Goal: Information Seeking & Learning: Check status

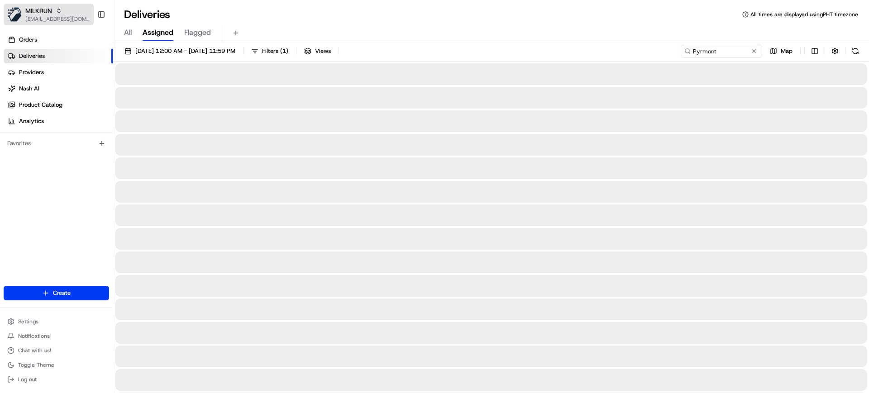
click at [59, 14] on div "MILKRUN" at bounding box center [57, 10] width 65 height 9
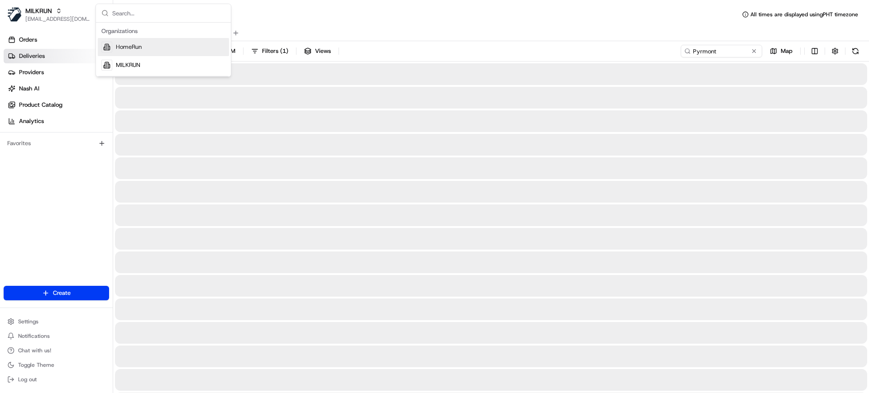
click at [130, 50] on span "HomeRun" at bounding box center [129, 47] width 26 height 8
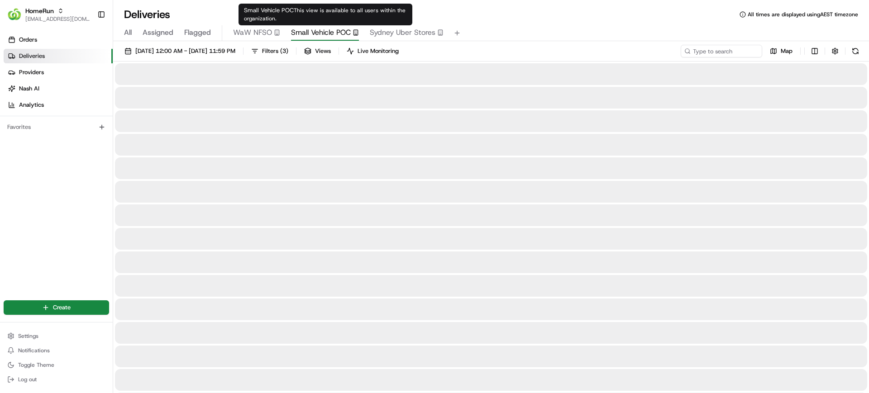
click at [314, 30] on span "Small Vehicle POC" at bounding box center [321, 32] width 60 height 11
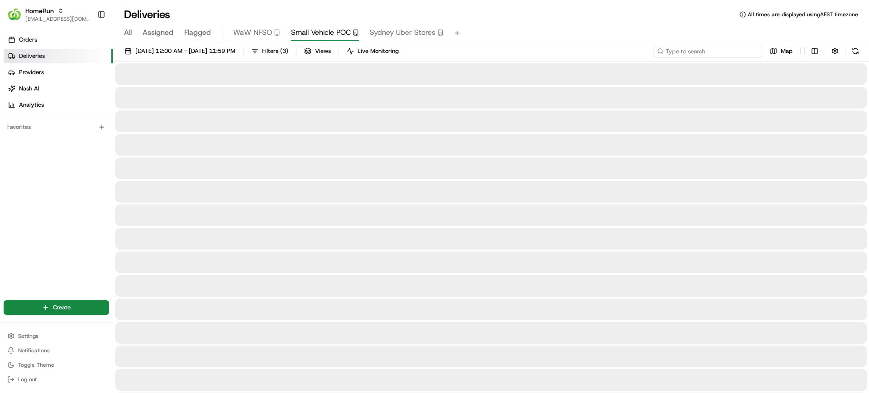
click at [703, 50] on input at bounding box center [707, 51] width 109 height 13
paste input "VDOS"
type input "VDOS"
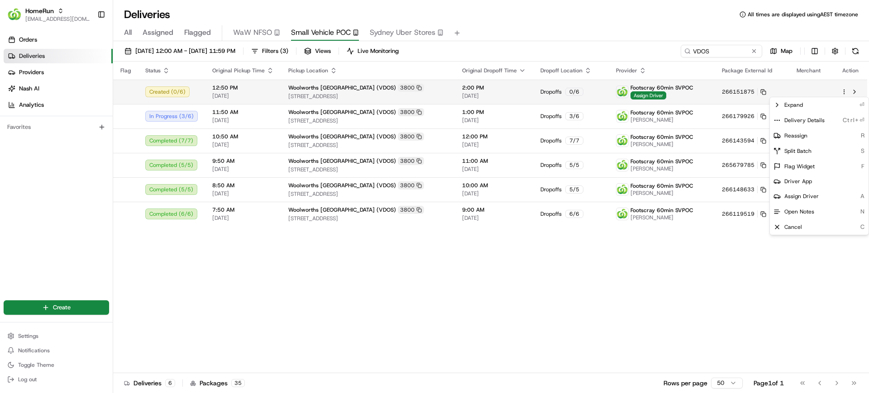
click at [844, 92] on html "HomeRun mvilals@woolworths.com.au Toggle Sidebar Orders Deliveries Providers Na…" at bounding box center [434, 196] width 869 height 393
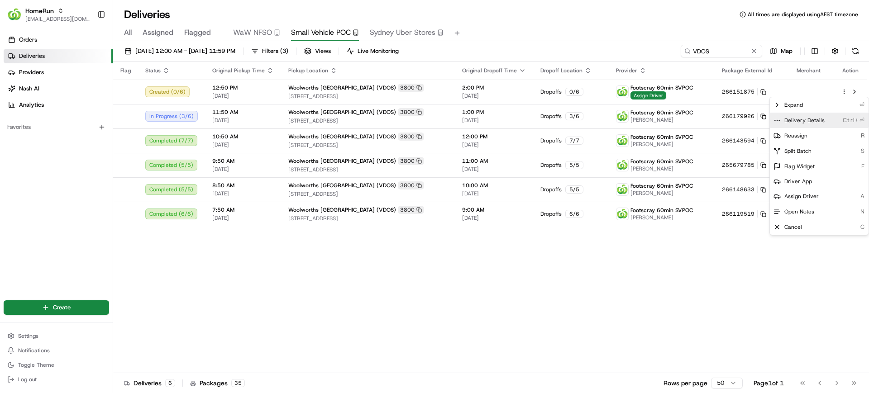
click at [801, 123] on span "Delivery Details" at bounding box center [804, 120] width 40 height 7
click at [845, 90] on html "HomeRun mvilals@woolworths.com.au Toggle Sidebar Orders Deliveries Providers Na…" at bounding box center [434, 196] width 869 height 393
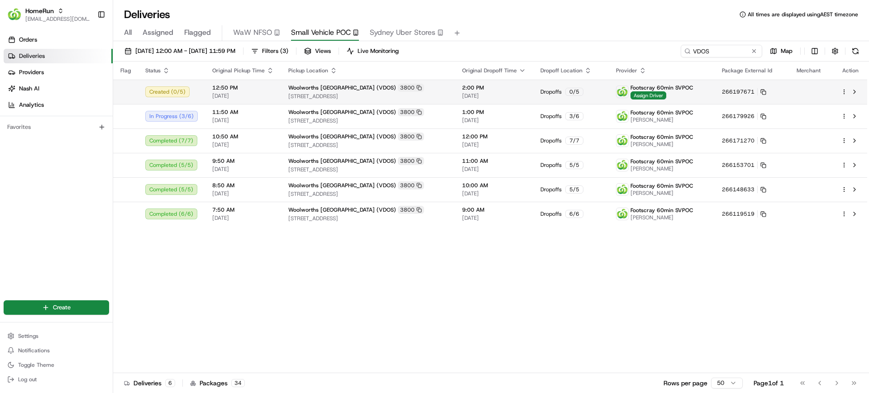
click at [844, 95] on div at bounding box center [850, 91] width 19 height 11
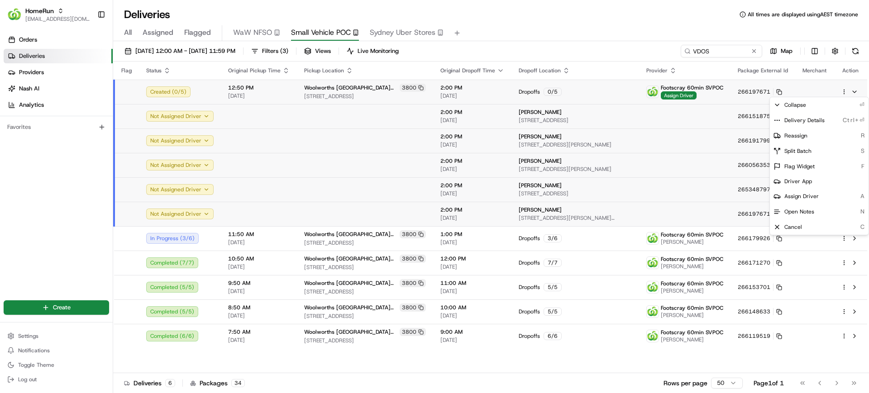
click at [841, 91] on html "HomeRun mvilals@woolworths.com.au Toggle Sidebar Orders Deliveries Providers Na…" at bounding box center [434, 196] width 869 height 393
click at [812, 119] on span "Delivery Details" at bounding box center [804, 120] width 40 height 7
click at [27, 209] on html "HomeRun mvilals@woolworths.com.au Toggle Sidebar Orders Deliveries Providers Na…" at bounding box center [434, 196] width 869 height 393
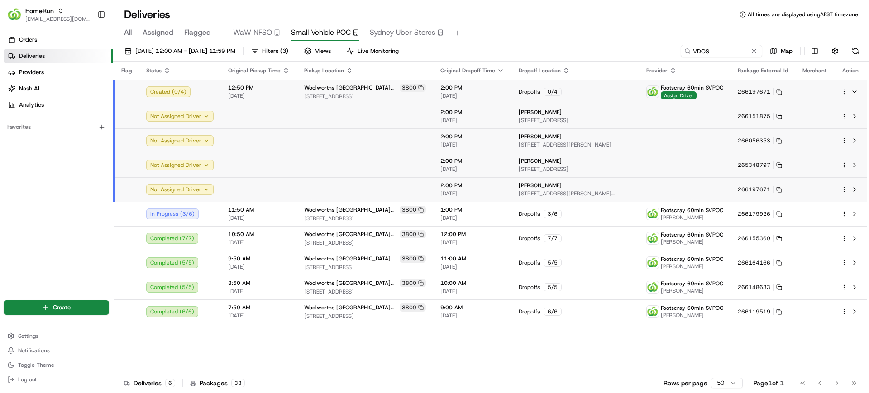
click at [844, 91] on html "HomeRun mvilals@woolworths.com.au Toggle Sidebar Orders Deliveries Providers Na…" at bounding box center [434, 196] width 869 height 393
click at [813, 120] on span "Delivery Details" at bounding box center [804, 120] width 40 height 7
click at [583, 82] on html "HomeRun mvilals@woolworths.com.au Toggle Sidebar Orders Deliveries Providers Na…" at bounding box center [434, 196] width 869 height 393
click at [581, 90] on div "Dropoffs 0 / 4" at bounding box center [574, 92] width 113 height 8
click at [71, 171] on div "Orders Deliveries Providers Nash AI Analytics Favorites" at bounding box center [56, 160] width 113 height 262
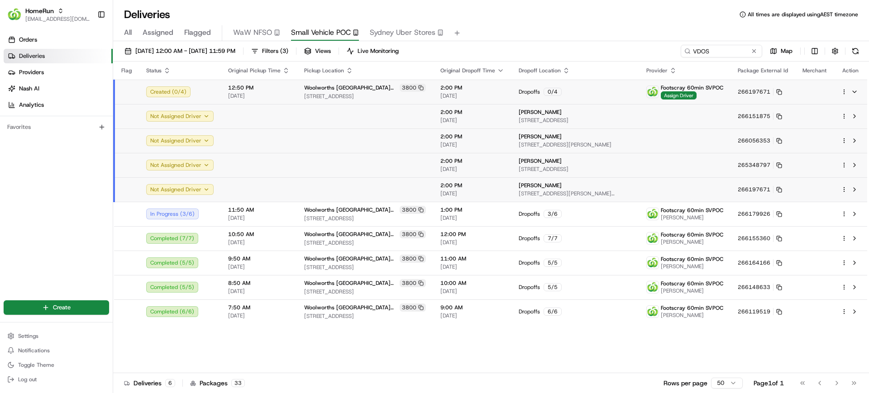
click at [540, 43] on div "24/08/2025 12:00 AM - 24/08/2025 11:59 PM Filters ( 3 ) Views Live Monitoring V…" at bounding box center [490, 218] width 755 height 354
click at [568, 19] on div "Deliveries All times are displayed using AEST timezone" at bounding box center [490, 14] width 755 height 14
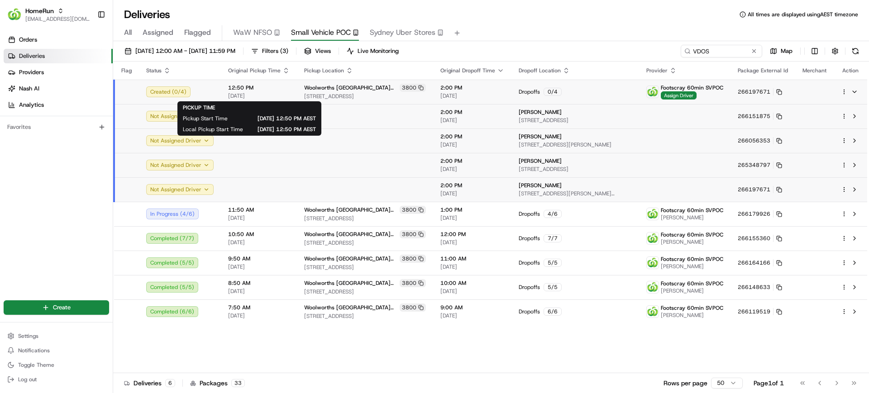
click at [281, 92] on span "[DATE]" at bounding box center [259, 95] width 62 height 7
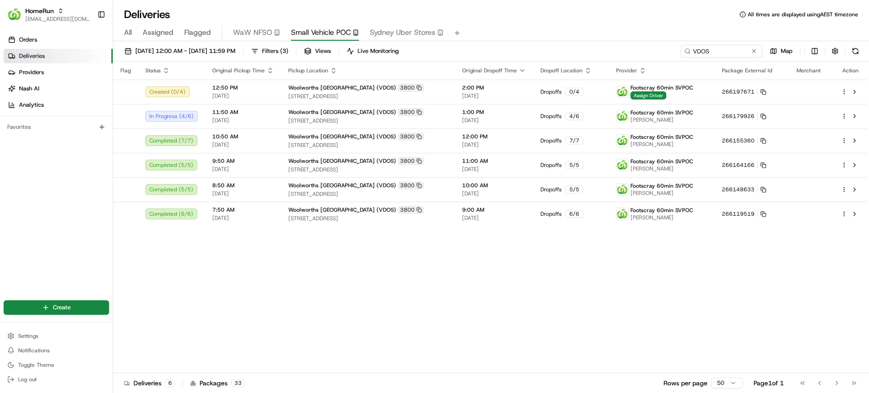
click at [578, 26] on div "All Assigned Flagged WaW NFSO Small Vehicle POC Sydney Uber Stores" at bounding box center [490, 33] width 755 height 16
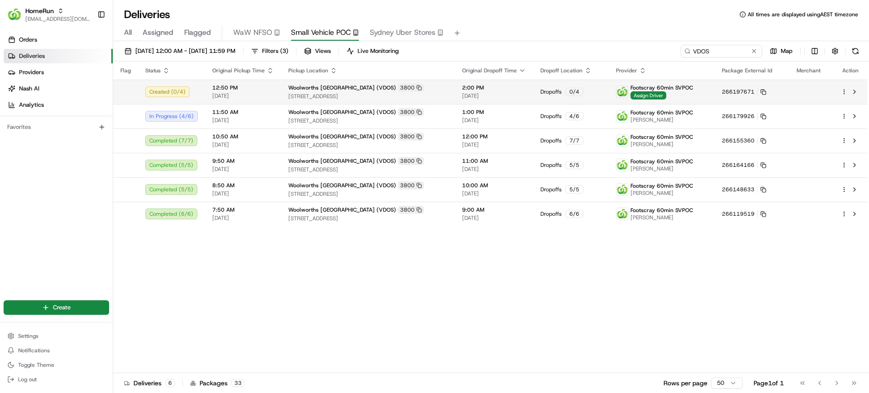
drag, startPoint x: 32, startPoint y: 185, endPoint x: 352, endPoint y: 85, distance: 335.2
click at [52, 184] on div "Orders Deliveries Providers Nash AI Analytics Favorites" at bounding box center [56, 160] width 113 height 262
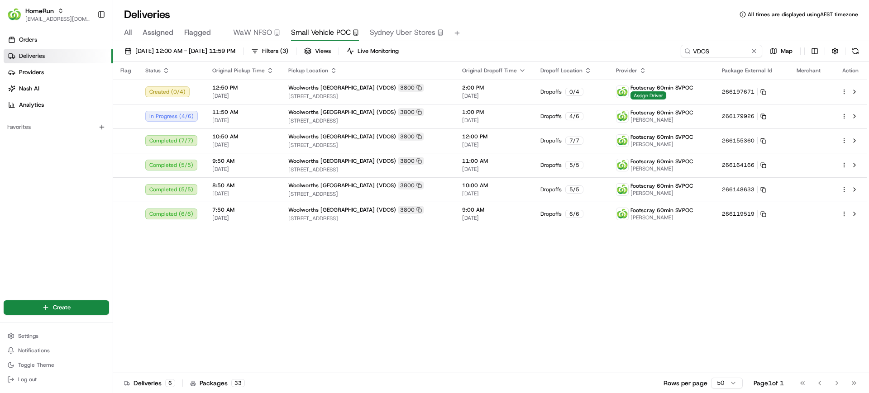
drag, startPoint x: 490, startPoint y: 19, endPoint x: 215, endPoint y: 19, distance: 274.6
click at [489, 19] on div "Deliveries All times are displayed using AEST timezone" at bounding box center [490, 14] width 755 height 14
click at [56, 15] on span "[EMAIL_ADDRESS][DOMAIN_NAME]" at bounding box center [57, 18] width 65 height 7
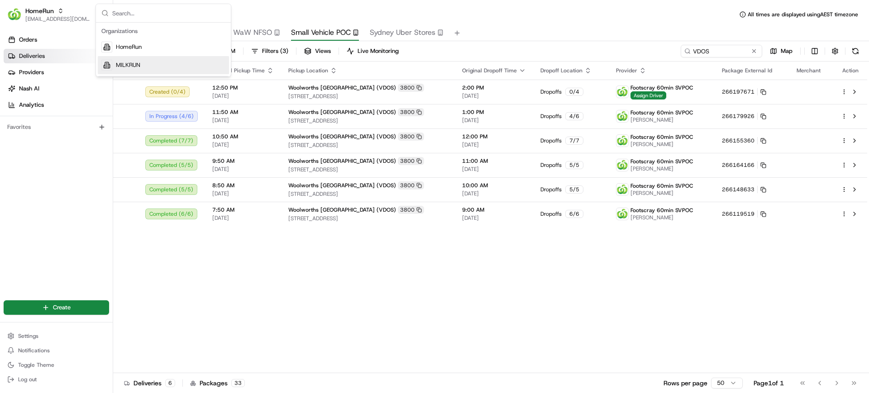
click at [135, 64] on span "MILKRUN" at bounding box center [128, 65] width 24 height 8
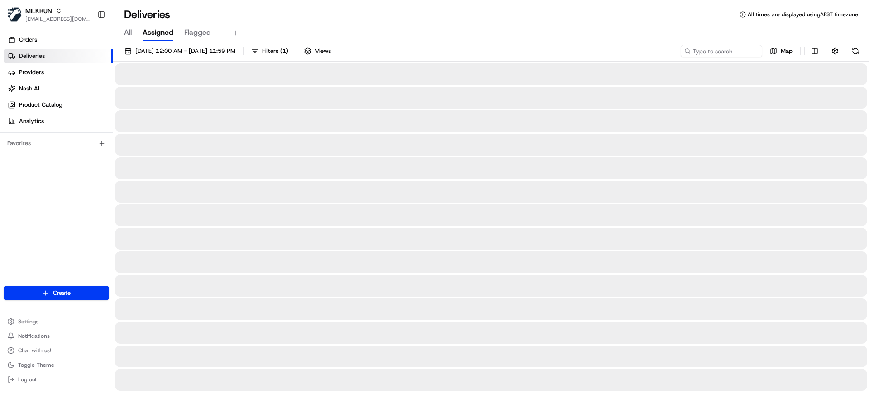
click at [544, 36] on div "All Assigned Flagged" at bounding box center [490, 33] width 755 height 16
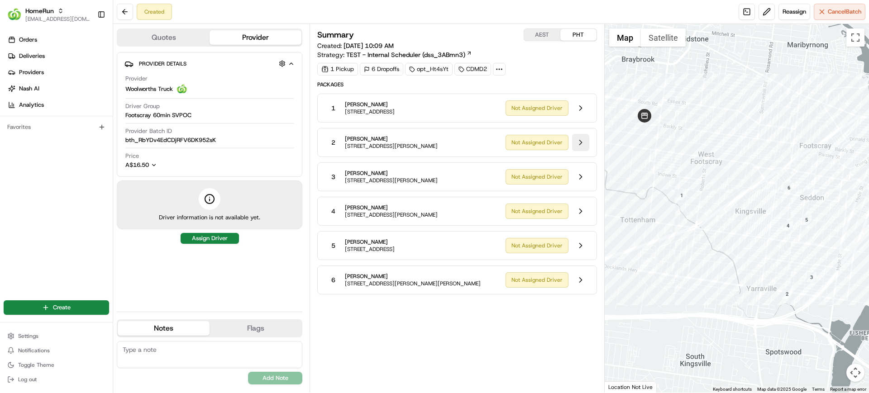
click at [582, 143] on button at bounding box center [580, 142] width 17 height 17
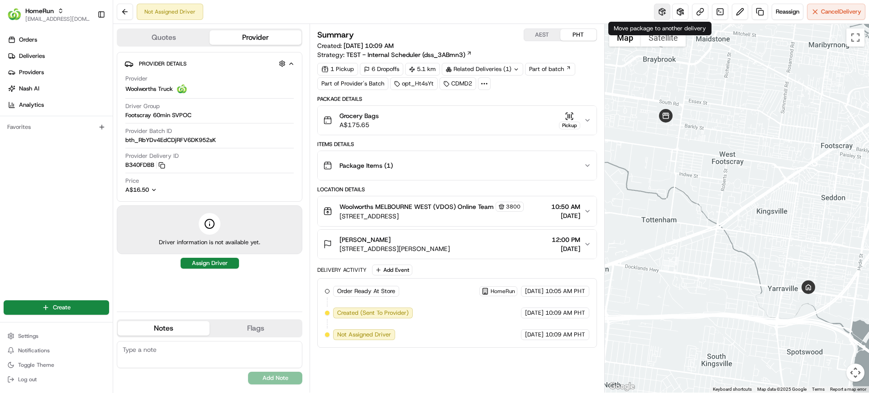
click at [658, 13] on button at bounding box center [662, 12] width 16 height 16
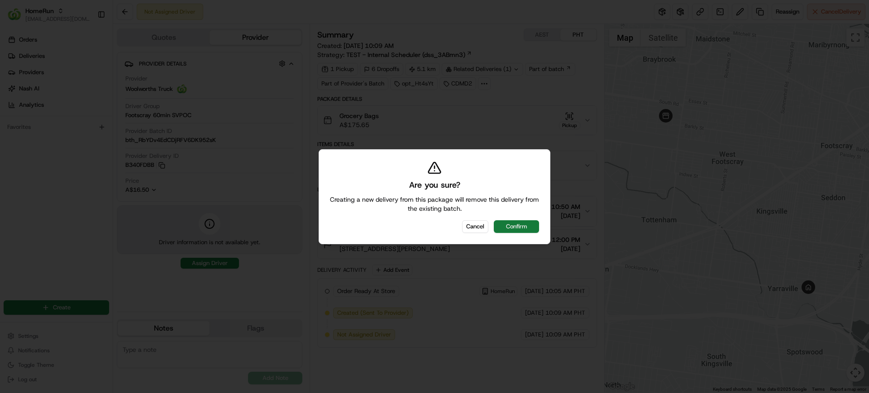
click at [513, 227] on button "Confirm" at bounding box center [516, 226] width 45 height 13
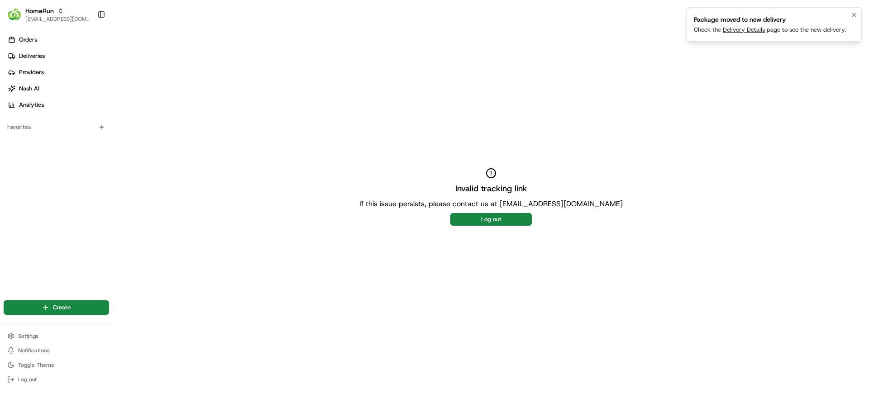
click at [743, 28] on link "Delivery Details" at bounding box center [743, 30] width 42 height 8
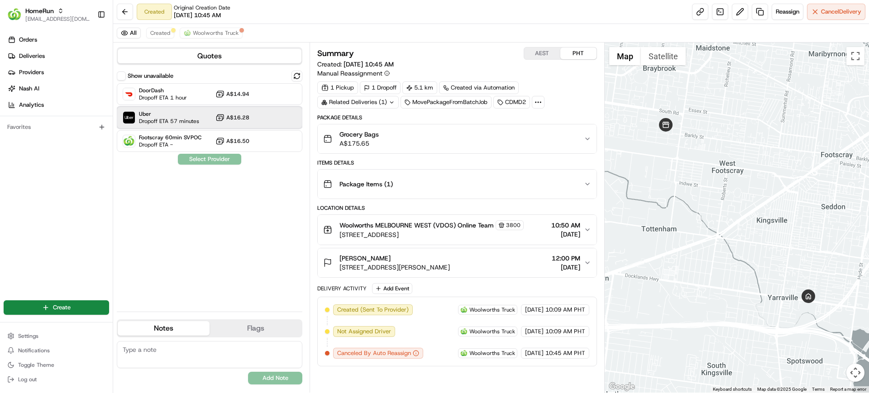
click at [199, 117] on div "Uber Dropoff ETA 57 minutes A$16.28" at bounding box center [209, 118] width 185 height 22
click at [205, 152] on div "Show unavailable DoorDash Dropoff ETA 1 hour A$14.94 Uber Dropoff ETA 57 minute…" at bounding box center [209, 188] width 185 height 234
click at [208, 159] on button "Assign Provider" at bounding box center [209, 159] width 64 height 11
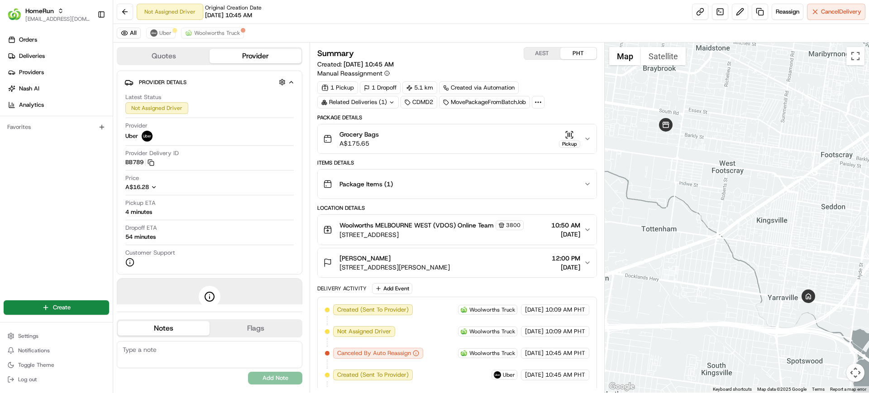
click at [476, 24] on div "All Uber Woolworths Truck" at bounding box center [490, 33] width 755 height 19
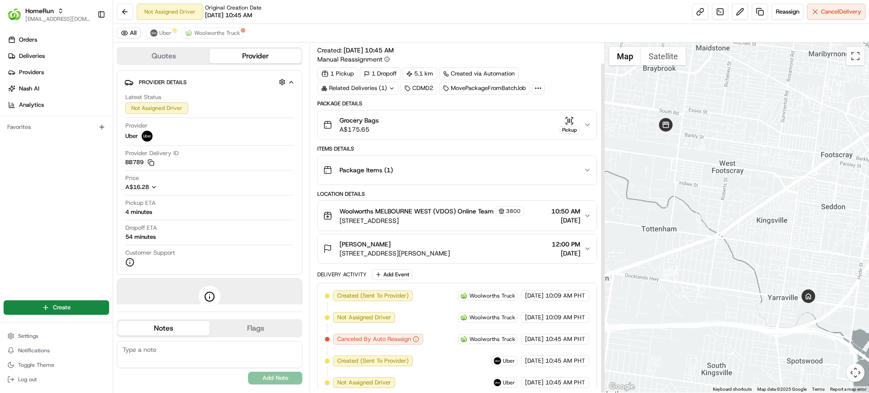
scroll to position [22, 0]
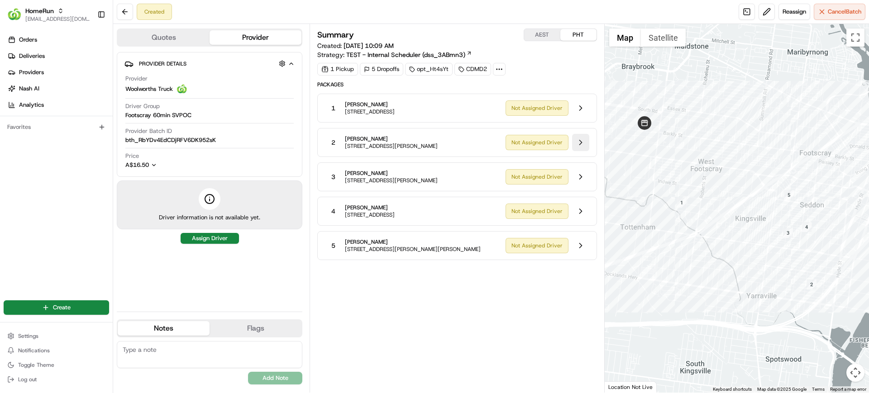
click at [581, 142] on button at bounding box center [580, 142] width 17 height 17
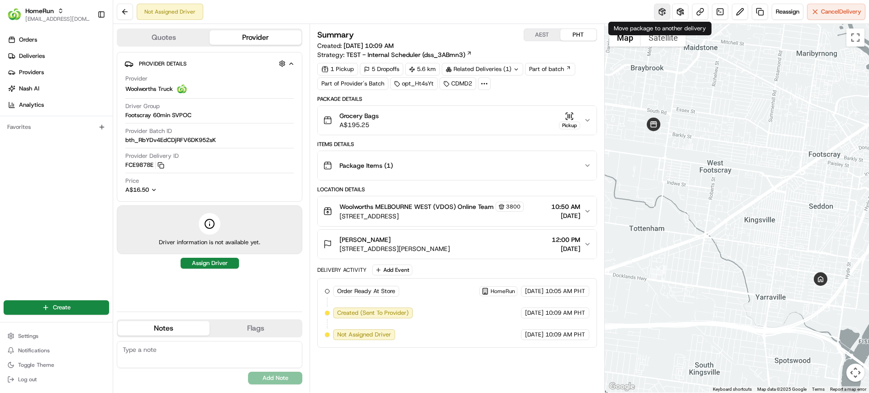
click at [658, 12] on button at bounding box center [662, 12] width 16 height 16
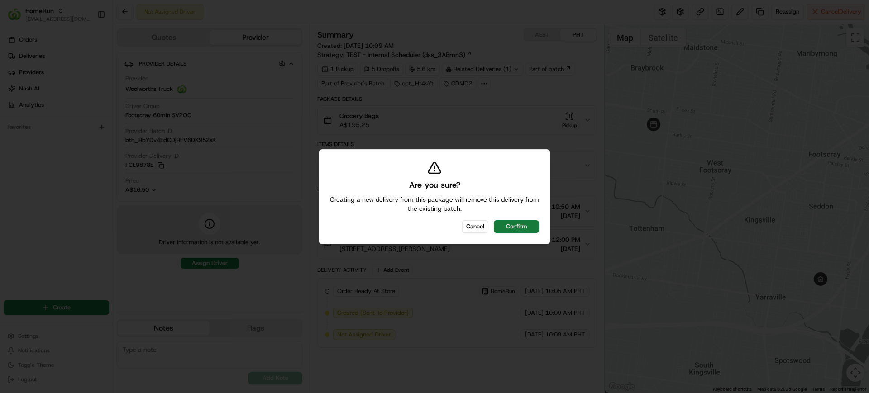
click at [522, 228] on button "Confirm" at bounding box center [516, 226] width 45 height 13
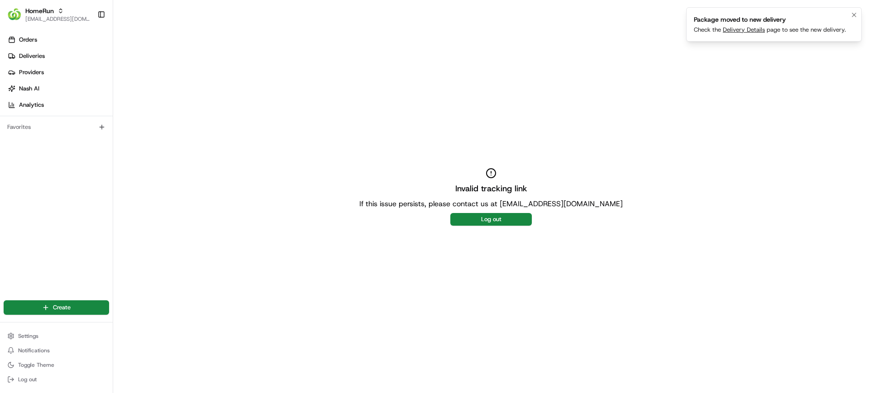
click at [736, 31] on link "Delivery Details" at bounding box center [743, 30] width 42 height 8
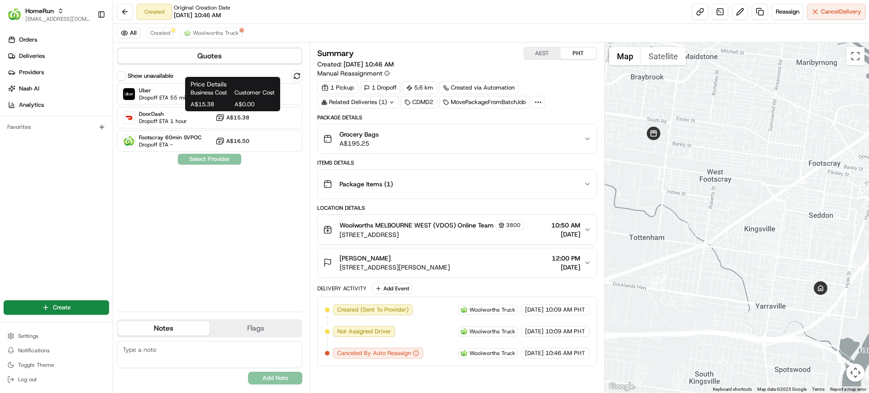
click at [224, 104] on span "A$15.38" at bounding box center [210, 104] width 40 height 8
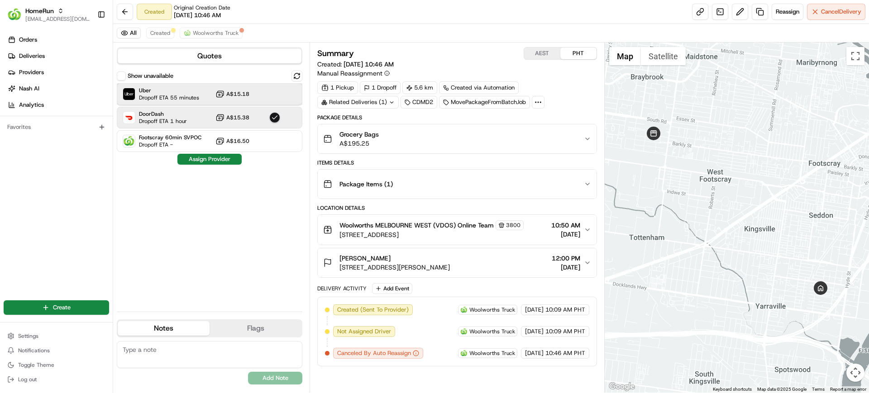
click at [164, 96] on span "Dropoff ETA 55 minutes" at bounding box center [169, 97] width 60 height 7
click at [210, 153] on div "Show unavailable Uber Dropoff ETA 55 minutes A$15.18 DoorDash Dropoff ETA 1 hou…" at bounding box center [209, 188] width 185 height 234
click at [220, 159] on button "Assign Provider" at bounding box center [209, 159] width 64 height 11
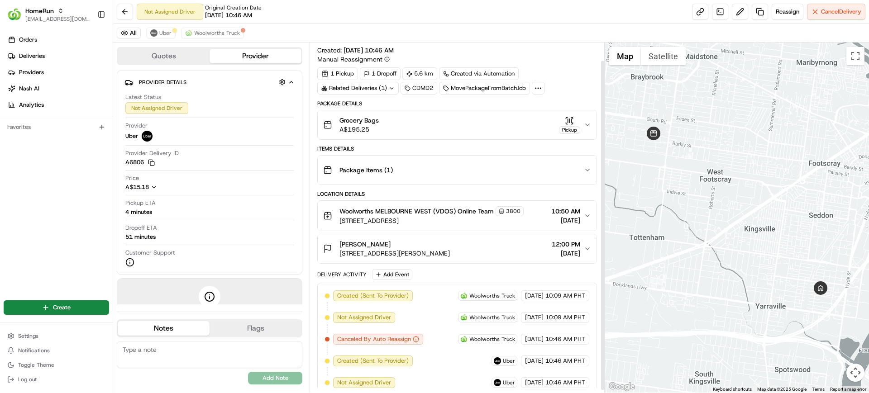
scroll to position [22, 0]
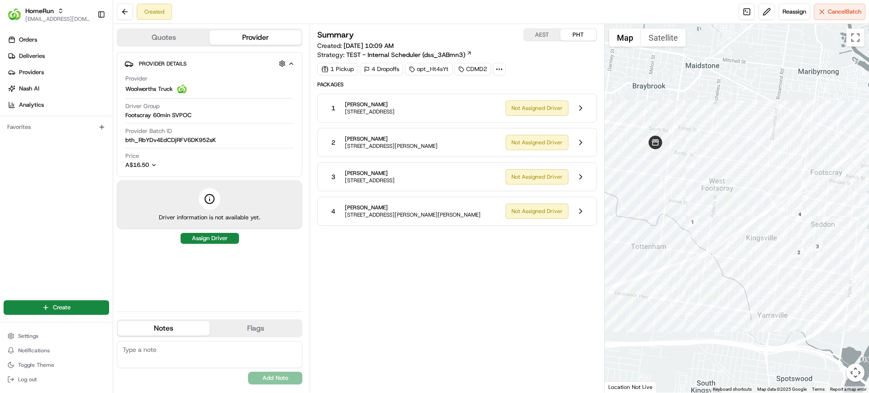
drag, startPoint x: 380, startPoint y: 295, endPoint x: 385, endPoint y: 271, distance: 25.6
click at [380, 296] on div "Summary AEST PHT Created: [DATE] 10:09 AM Strategy: TEST - Internal Scheduler (…" at bounding box center [456, 208] width 279 height 360
